Goal: Check status: Check status

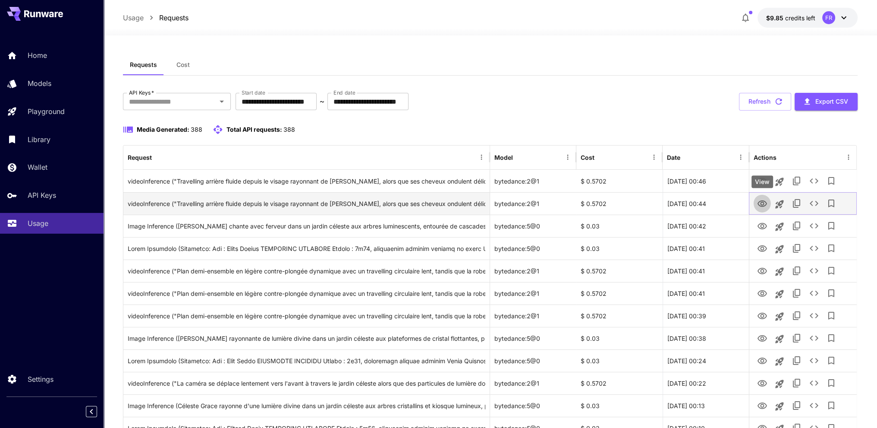
click at [760, 204] on icon "View" at bounding box center [762, 203] width 10 height 10
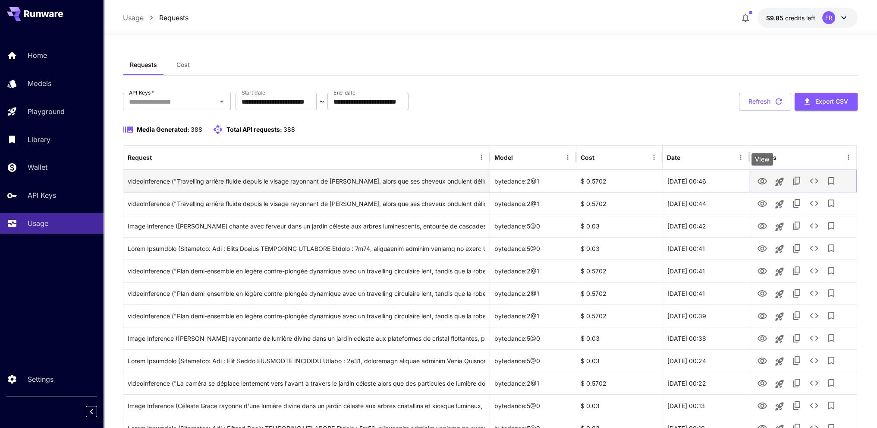
click at [760, 177] on icon "View" at bounding box center [762, 181] width 10 height 10
click at [762, 183] on icon "View" at bounding box center [761, 181] width 9 height 6
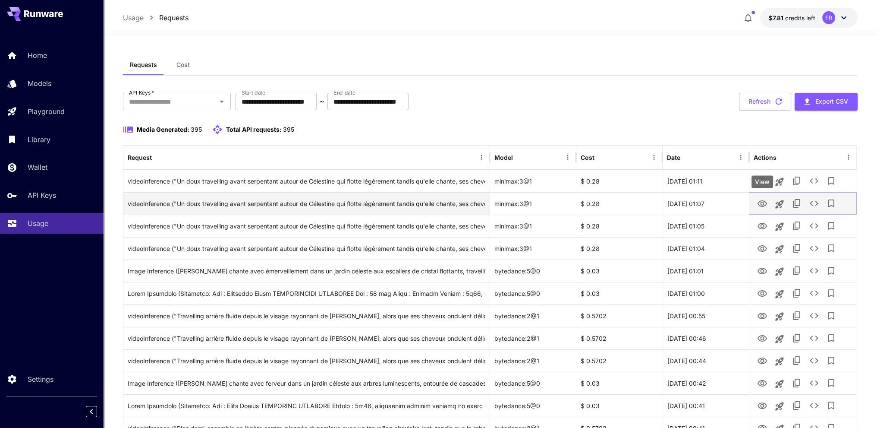
click at [762, 203] on icon "View" at bounding box center [762, 203] width 10 height 10
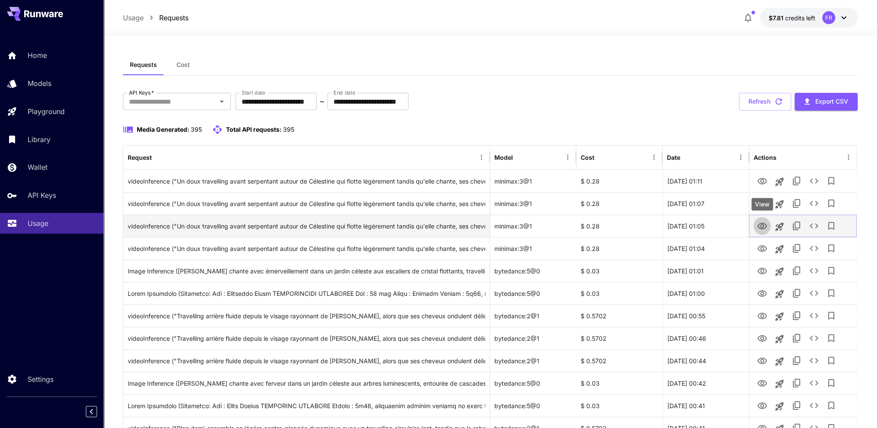
click at [764, 224] on icon "View" at bounding box center [762, 226] width 10 height 10
